Goal: Task Accomplishment & Management: Complete application form

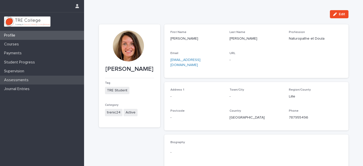
click at [22, 80] on p "Assessments" at bounding box center [17, 80] width 31 height 5
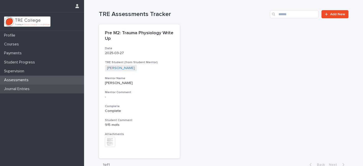
click at [21, 89] on p "Journal Entries" at bounding box center [18, 89] width 32 height 5
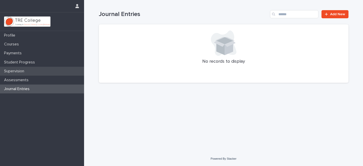
click at [24, 69] on div "Supervision" at bounding box center [42, 71] width 84 height 9
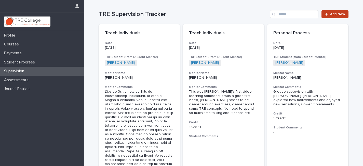
click at [337, 13] on span "Add New" at bounding box center [337, 14] width 15 height 4
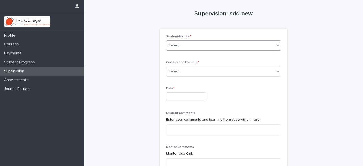
click at [247, 46] on div "Select..." at bounding box center [220, 45] width 108 height 8
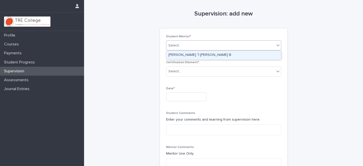
click at [192, 54] on div "[PERSON_NAME] T-[PERSON_NAME] B" at bounding box center [223, 55] width 115 height 9
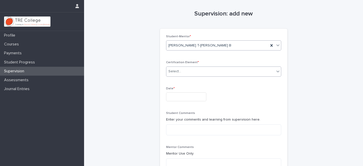
click at [192, 73] on div "Select..." at bounding box center [220, 71] width 108 height 8
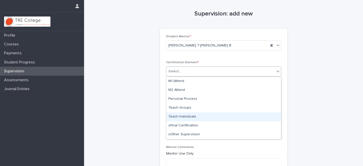
click at [187, 117] on div "Teach Individuals" at bounding box center [223, 117] width 115 height 9
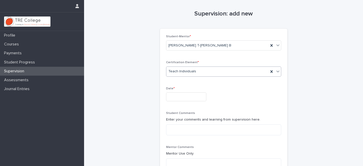
click at [181, 99] on input "text" at bounding box center [186, 97] width 40 height 9
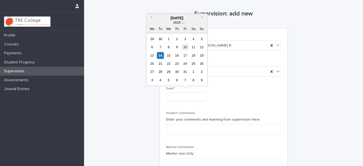
click at [184, 47] on div "10" at bounding box center [184, 47] width 7 height 7
type input "**********"
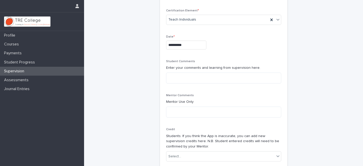
scroll to position [64, 0]
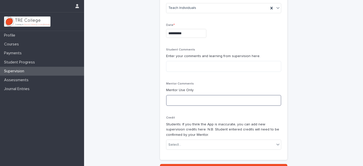
click at [186, 99] on textarea at bounding box center [223, 100] width 115 height 11
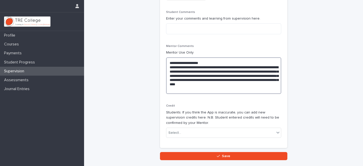
scroll to position [135, 0]
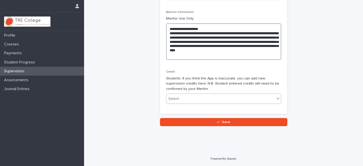
type textarea "**********"
click at [185, 98] on div "Select..." at bounding box center [220, 99] width 108 height 8
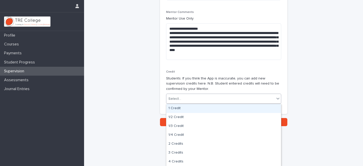
click at [181, 109] on div "1 Credit" at bounding box center [223, 108] width 115 height 9
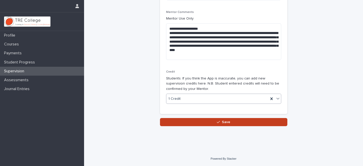
click at [183, 124] on button "Save" at bounding box center [223, 122] width 127 height 8
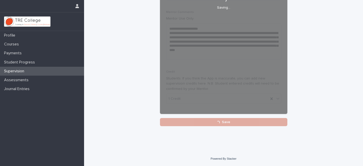
scroll to position [29, 0]
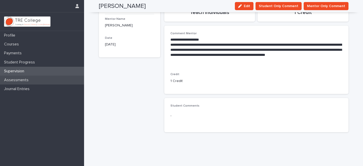
click at [30, 79] on p "Assessments" at bounding box center [17, 80] width 31 height 5
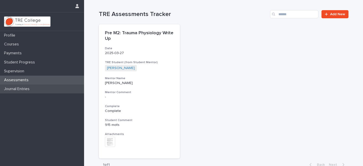
click at [28, 89] on p "Journal Entries" at bounding box center [18, 89] width 32 height 5
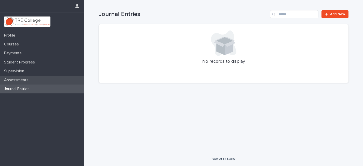
click at [26, 78] on p "Assessments" at bounding box center [17, 80] width 31 height 5
